Goal: Information Seeking & Learning: Learn about a topic

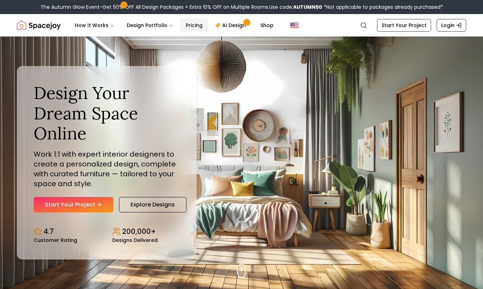
click at [191, 24] on link "Pricing" at bounding box center [194, 25] width 28 height 14
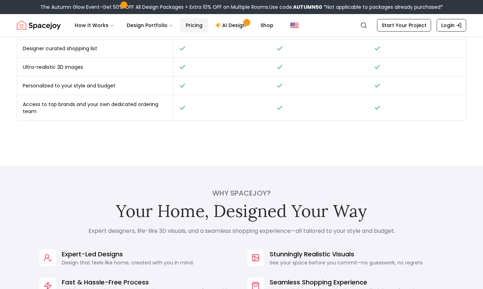
scroll to position [589, 0]
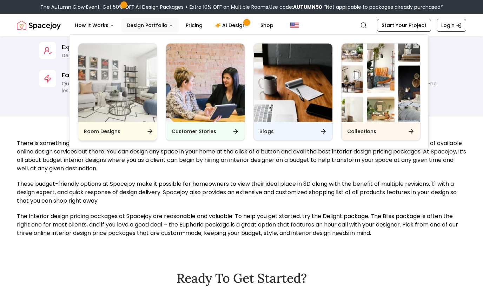
click at [133, 94] on img "Main" at bounding box center [117, 82] width 79 height 79
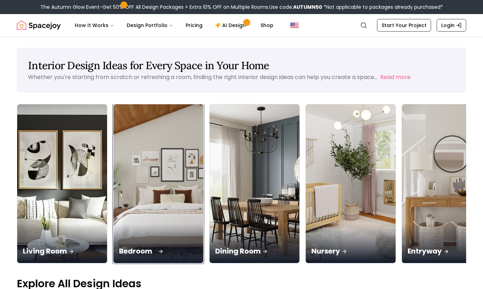
click at [119, 246] on p "Bedroom" at bounding box center [158, 251] width 79 height 10
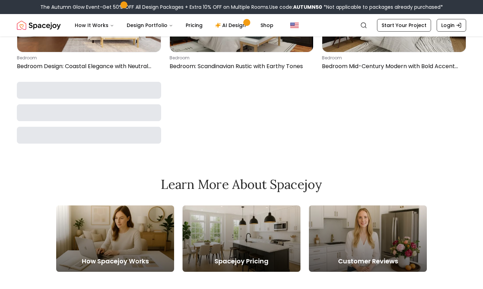
scroll to position [3061, 0]
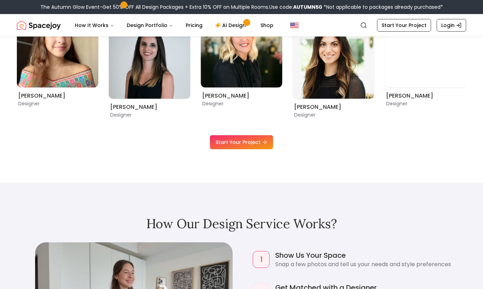
scroll to position [515, 0]
